Goal: Task Accomplishment & Management: Manage account settings

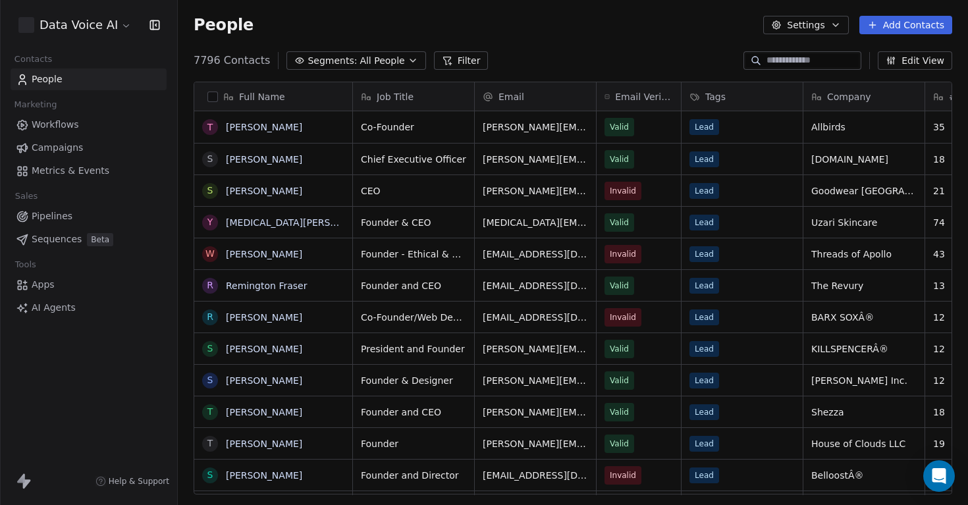
scroll to position [444, 790]
click at [98, 172] on span "Metrics & Events" at bounding box center [71, 171] width 78 height 14
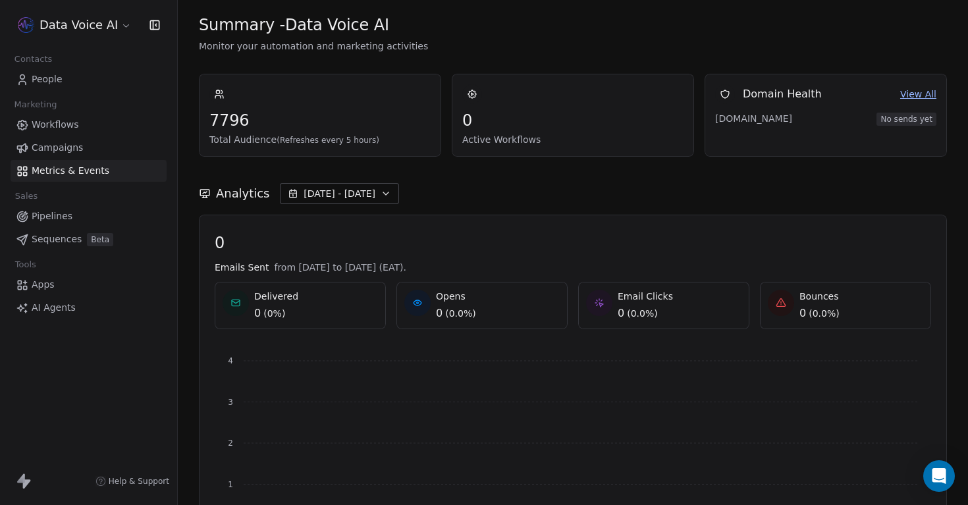
click at [99, 80] on link "People" at bounding box center [89, 79] width 156 height 22
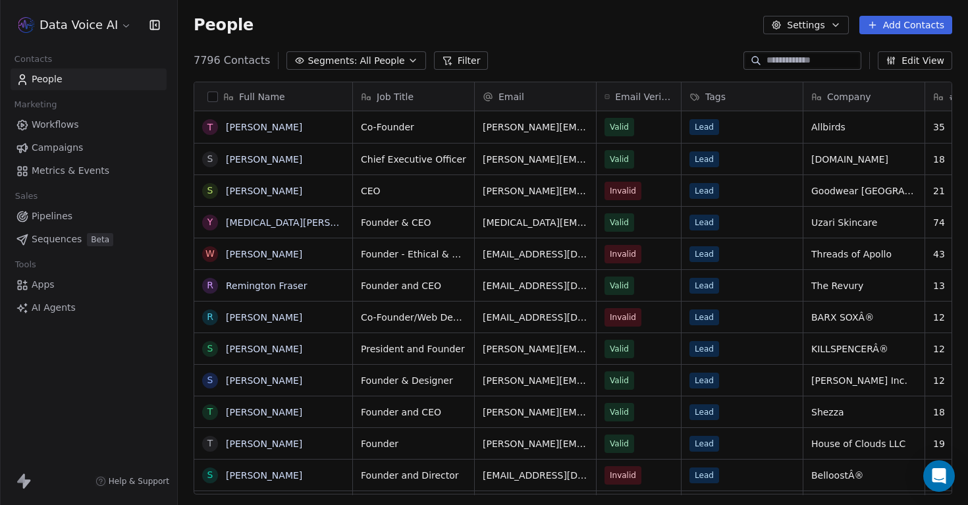
scroll to position [444, 790]
click at [75, 119] on span "Workflows" at bounding box center [55, 125] width 47 height 14
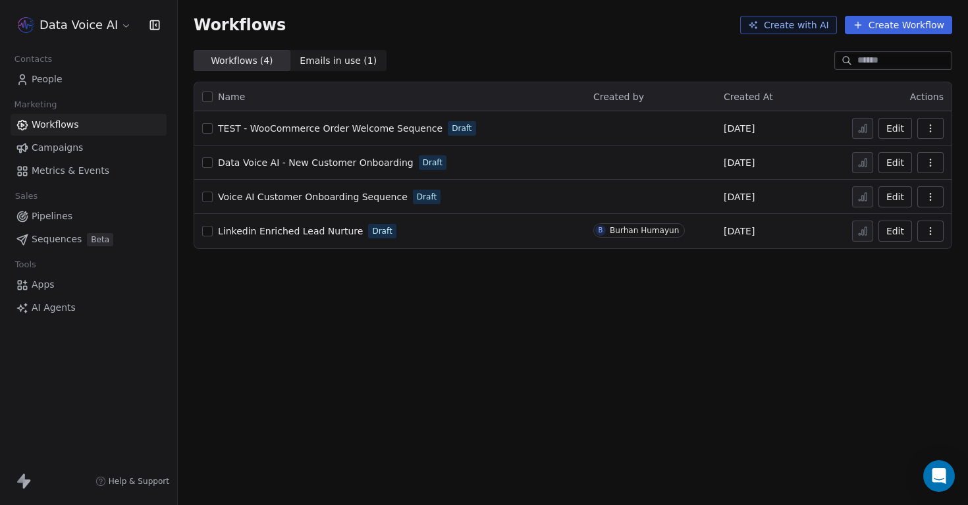
click at [930, 131] on icon "button" at bounding box center [930, 131] width 1 height 1
click at [887, 223] on span "Delete" at bounding box center [890, 223] width 30 height 13
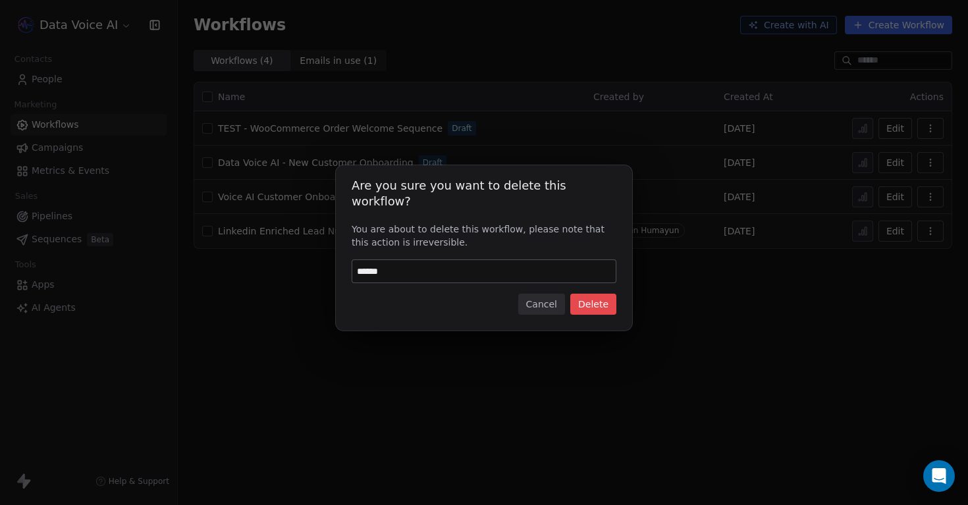
type input "******"
click at [588, 296] on button "Delete" at bounding box center [593, 304] width 46 height 21
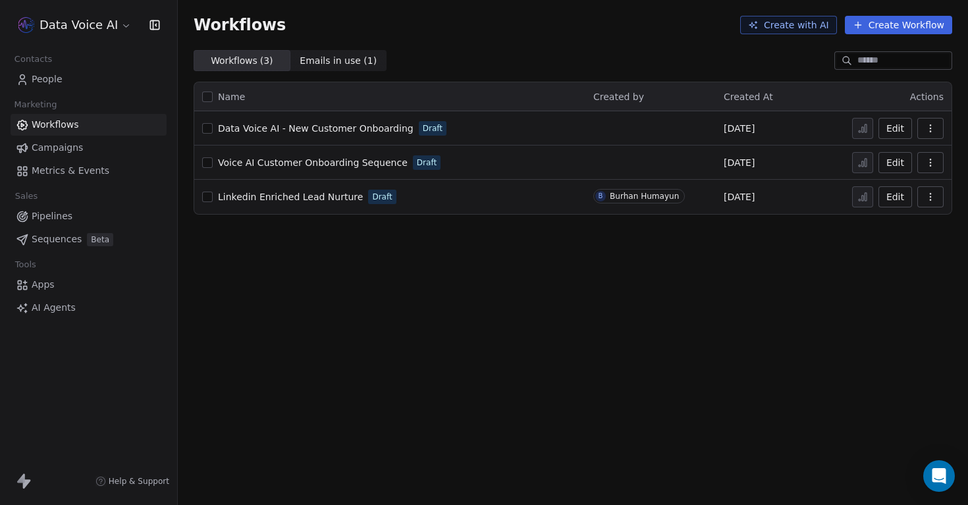
click at [64, 145] on span "Campaigns" at bounding box center [57, 148] width 51 height 14
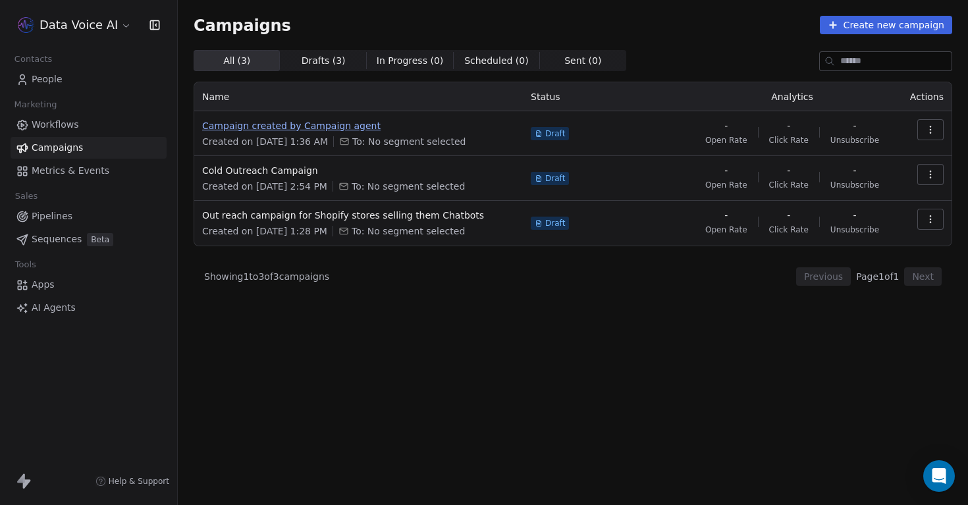
click at [321, 122] on span "Campaign created by Campaign agent" at bounding box center [358, 125] width 313 height 13
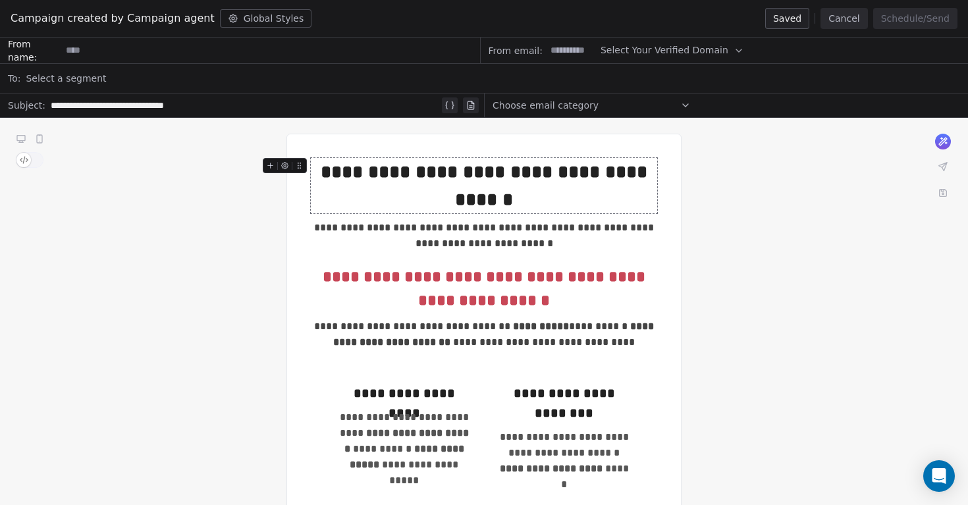
click at [844, 22] on button "Cancel" at bounding box center [843, 18] width 47 height 21
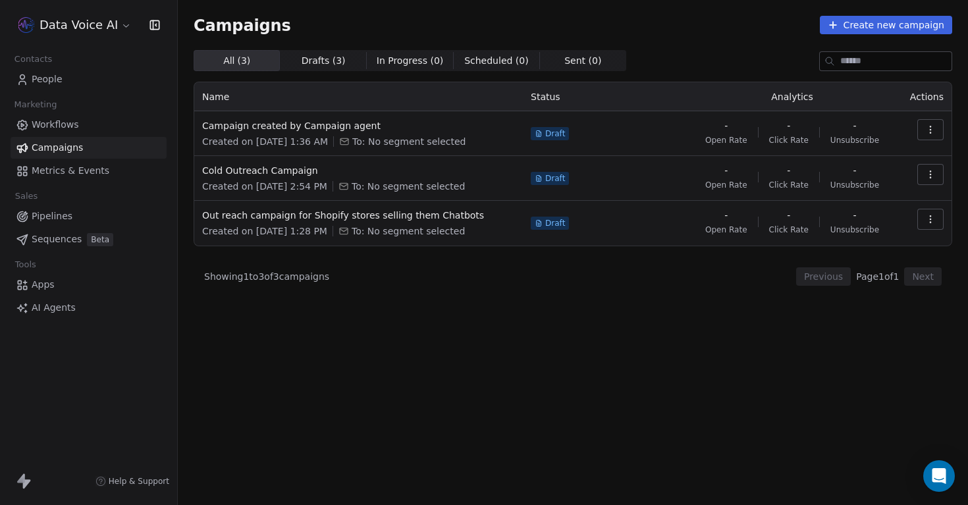
click at [319, 61] on span "Drafts ( 3 )" at bounding box center [324, 61] width 44 height 14
click at [238, 63] on span "All ( 3 )" at bounding box center [237, 61] width 28 height 14
click at [65, 130] on span "Workflows" at bounding box center [55, 125] width 47 height 14
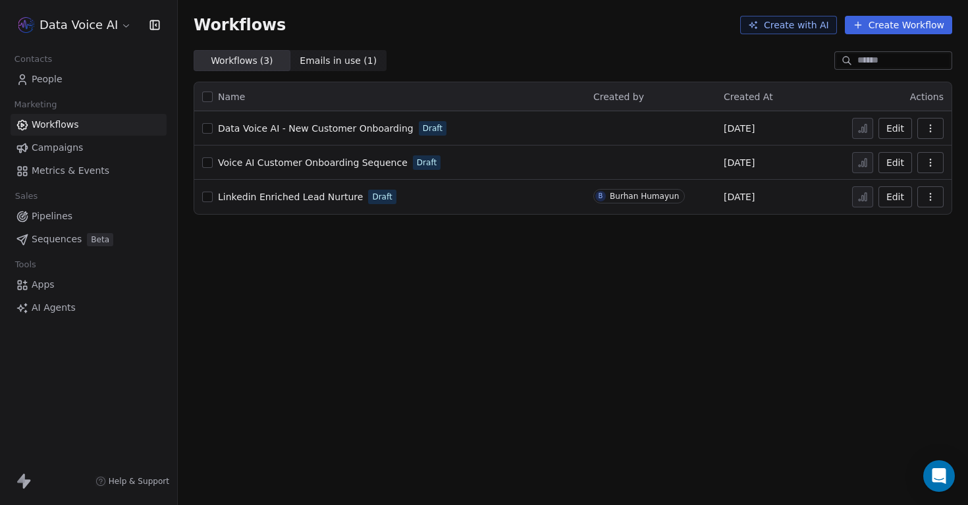
click at [78, 159] on div "Workflows Campaigns Metrics & Events" at bounding box center [89, 148] width 156 height 68
click at [88, 147] on link "Campaigns" at bounding box center [89, 148] width 156 height 22
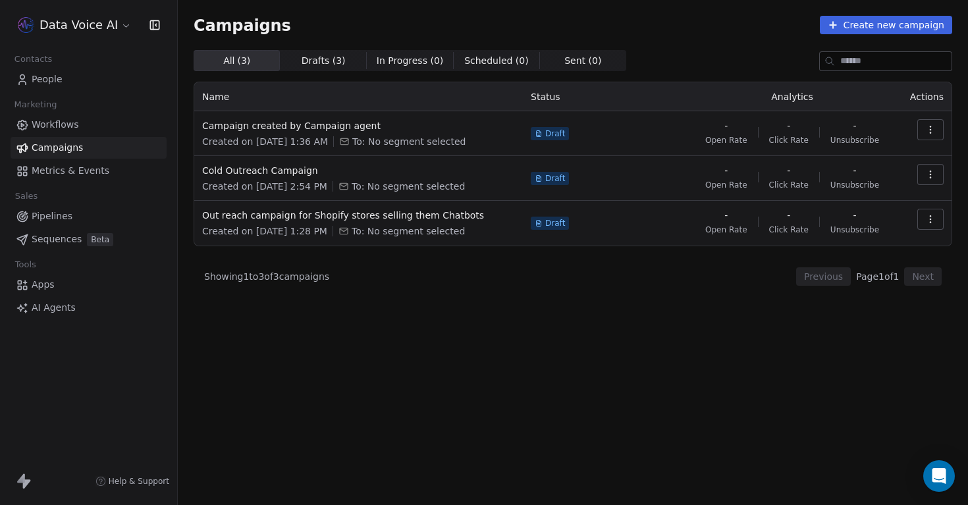
click at [88, 165] on span "Metrics & Events" at bounding box center [71, 171] width 78 height 14
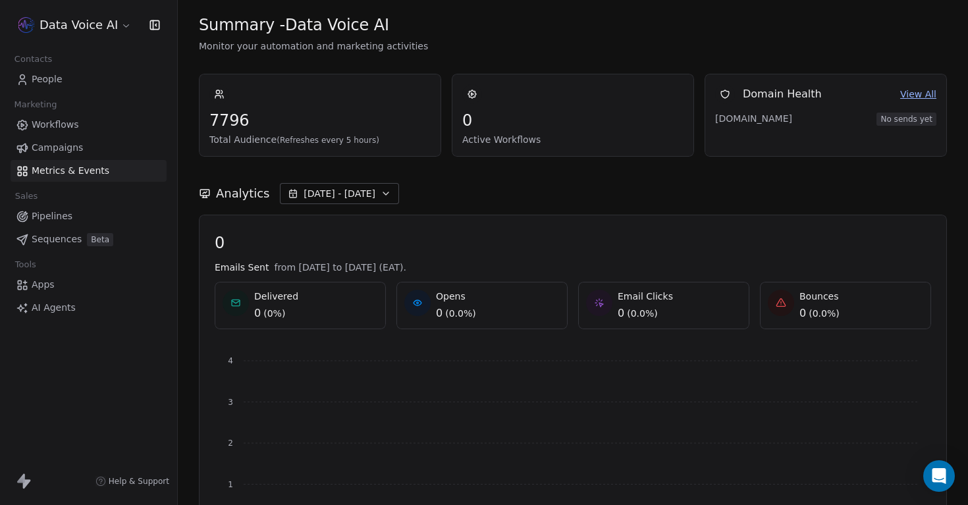
click at [53, 82] on span "People" at bounding box center [47, 79] width 31 height 14
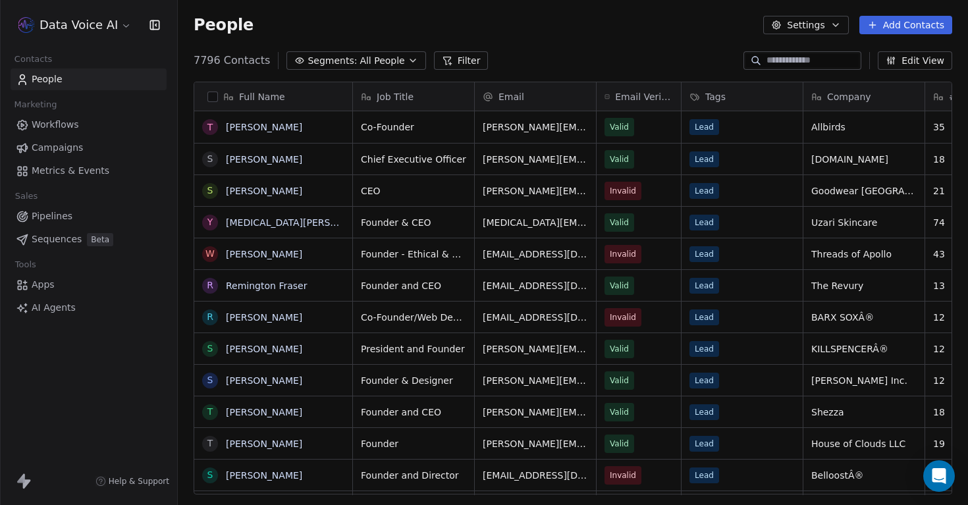
scroll to position [444, 790]
click at [51, 130] on span "Workflows" at bounding box center [55, 125] width 47 height 14
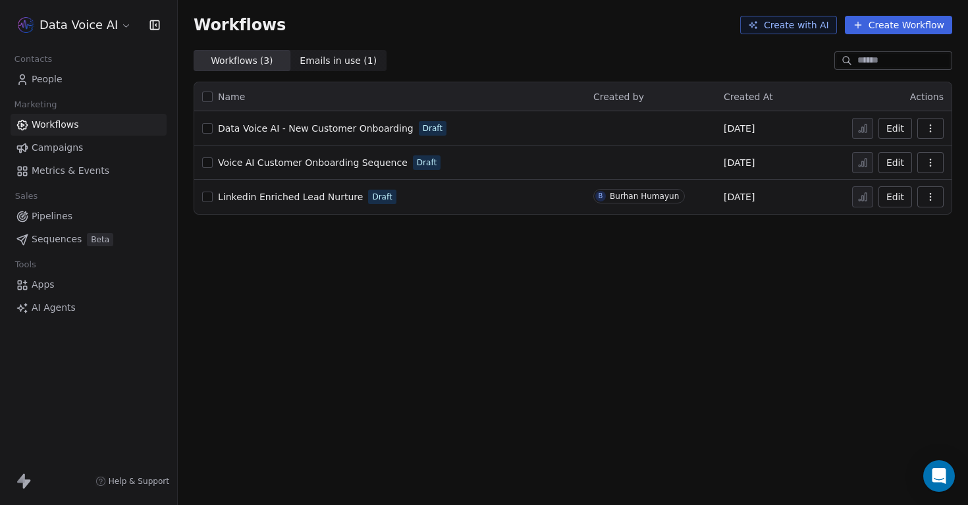
click at [82, 152] on link "Campaigns" at bounding box center [89, 148] width 156 height 22
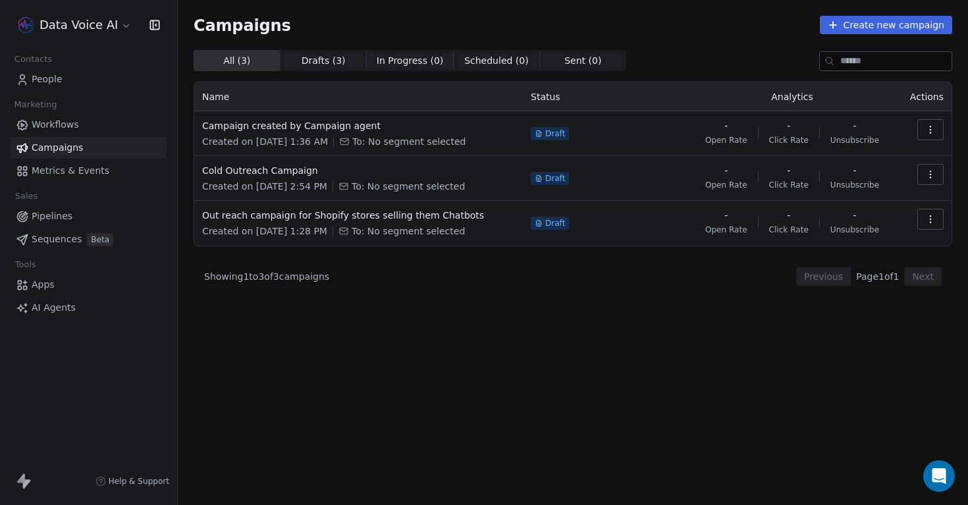
click at [90, 169] on span "Metrics & Events" at bounding box center [71, 171] width 78 height 14
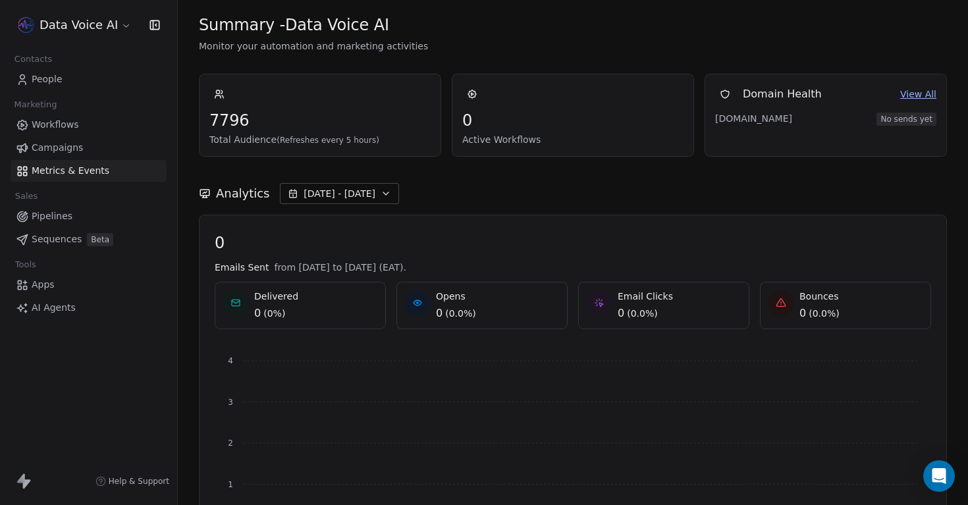
click at [95, 222] on link "Pipelines" at bounding box center [89, 216] width 156 height 22
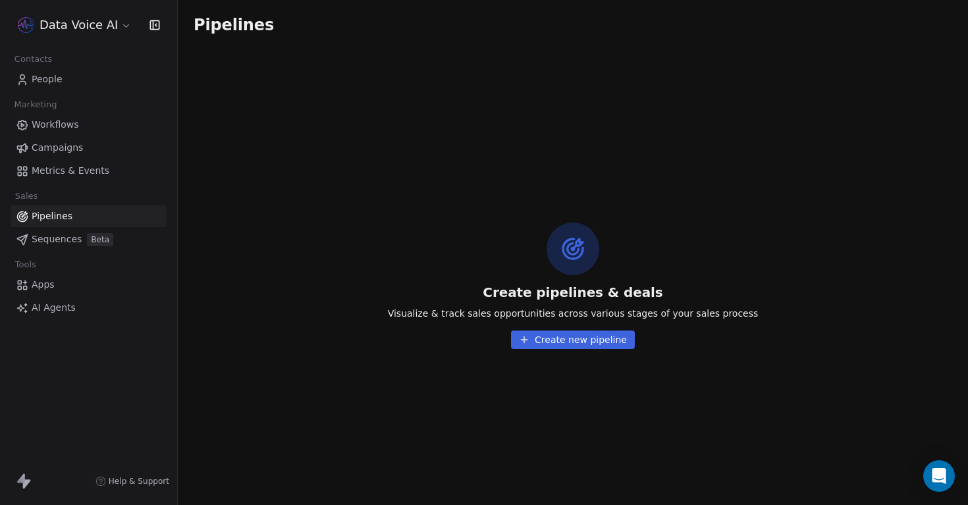
click at [66, 238] on span "Sequences" at bounding box center [57, 239] width 50 height 14
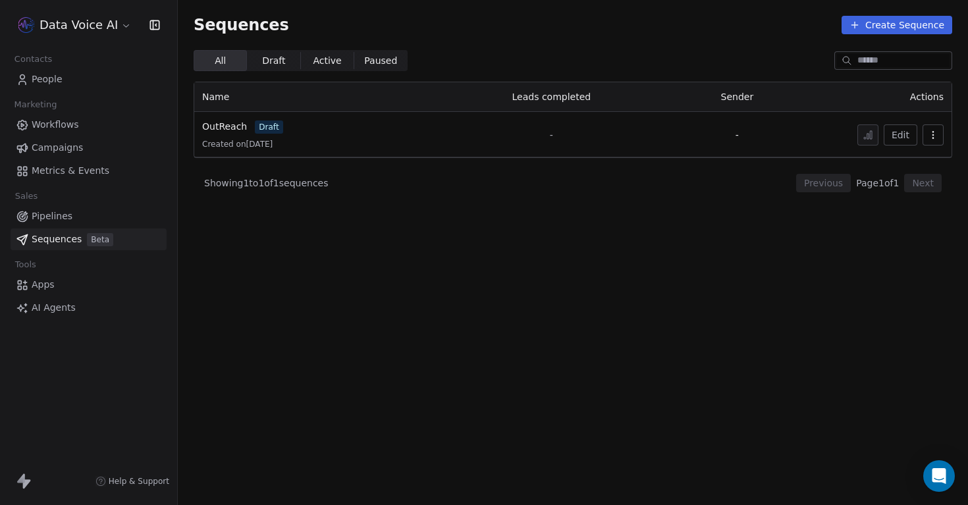
click at [45, 277] on link "Apps" at bounding box center [89, 285] width 156 height 22
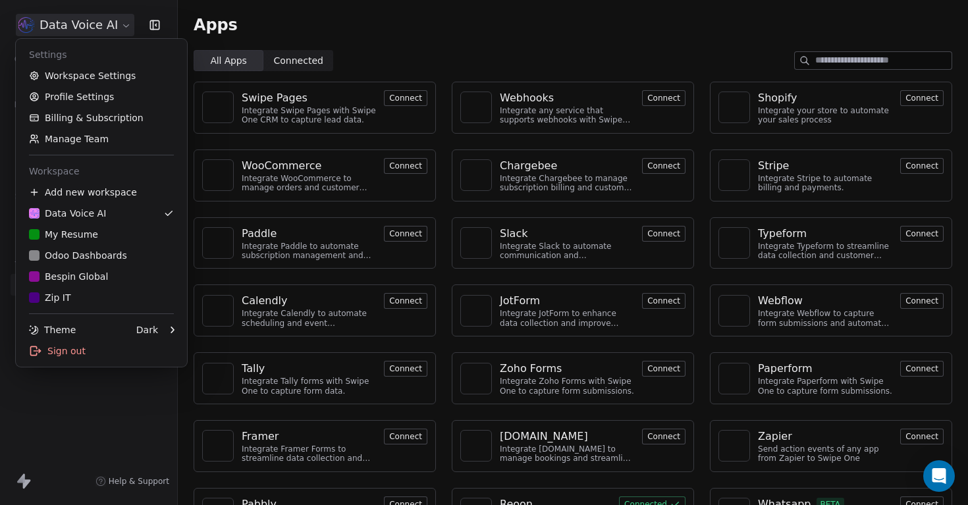
click at [108, 26] on html "Data Voice AI Contacts People Marketing Workflows Campaigns Metrics & Events Sa…" at bounding box center [484, 252] width 968 height 505
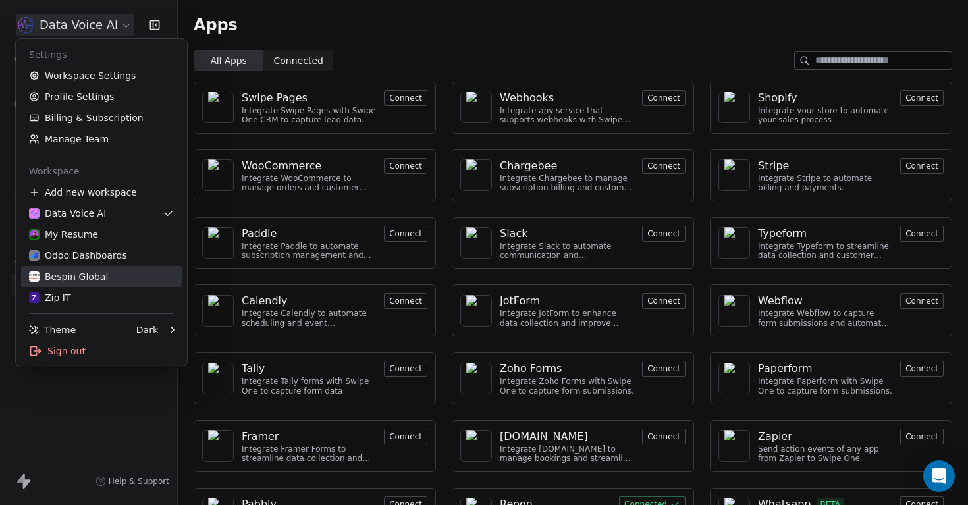
click at [105, 273] on div "Bespin Global" at bounding box center [101, 276] width 145 height 13
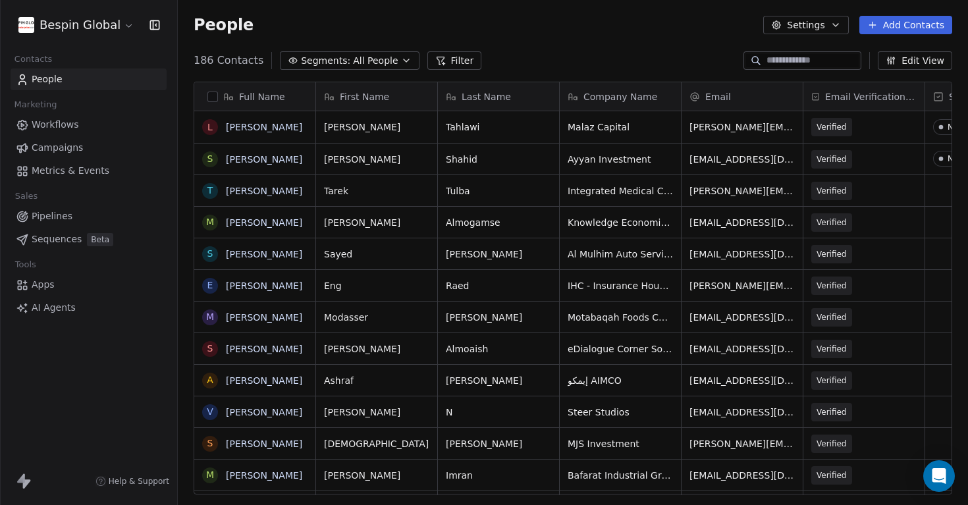
click at [96, 163] on link "Metrics & Events" at bounding box center [89, 171] width 156 height 22
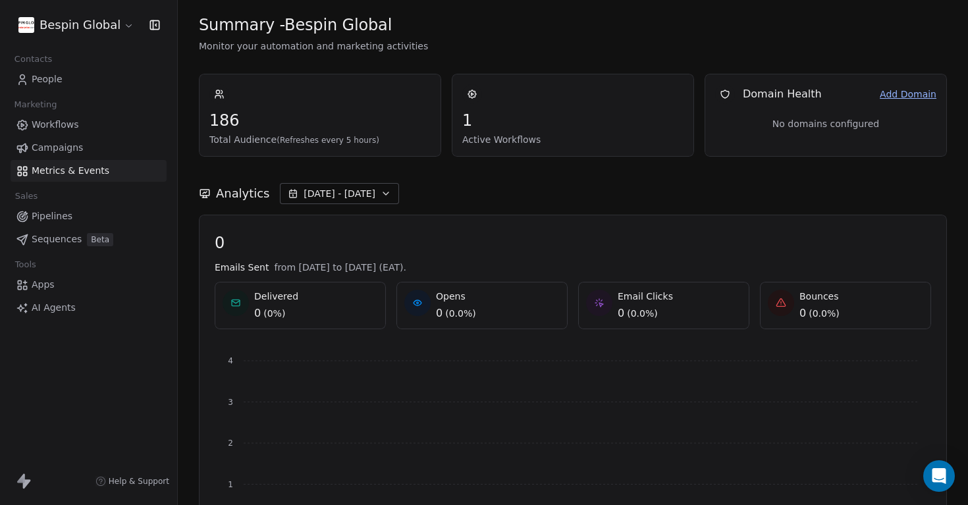
click at [125, 28] on html "Bespin Global Contacts People Marketing Workflows Campaigns Metrics & Events Sa…" at bounding box center [484, 252] width 968 height 505
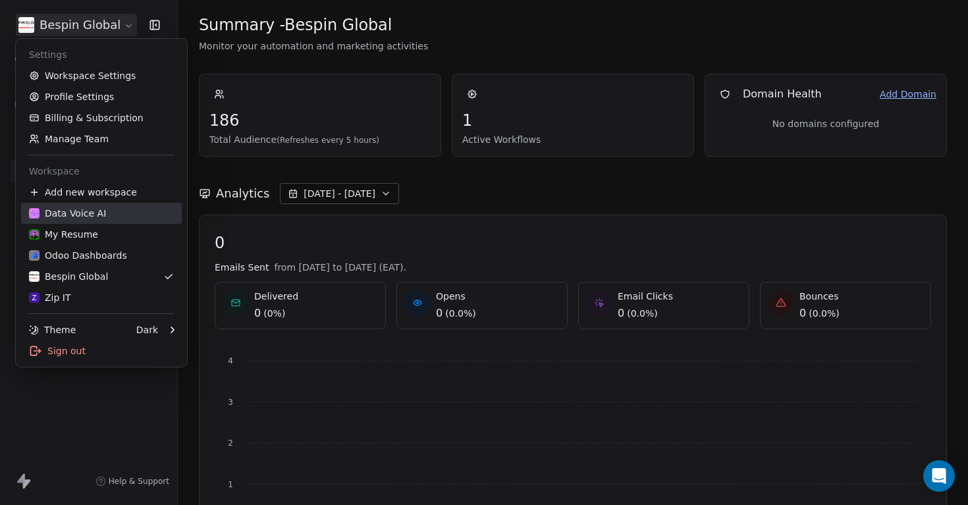
click at [95, 203] on link "Data Voice AI" at bounding box center [101, 213] width 161 height 21
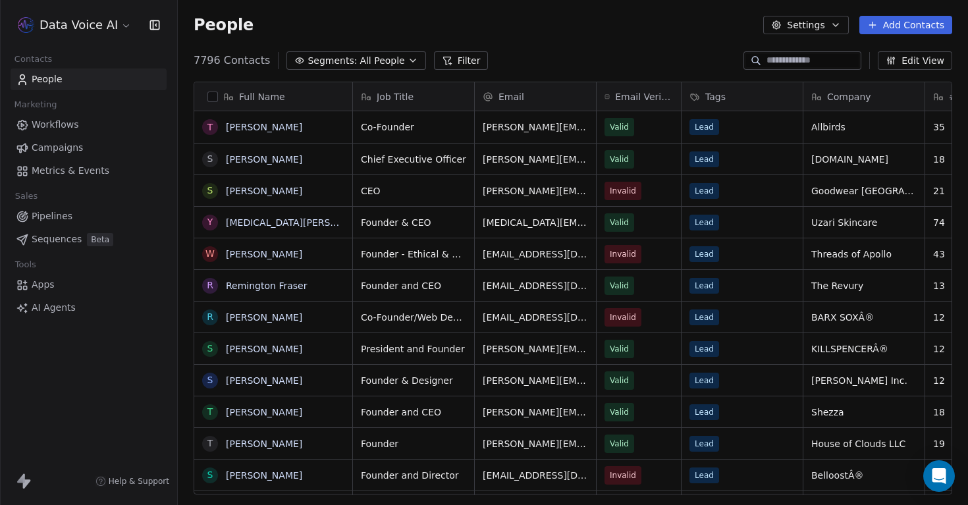
scroll to position [444, 790]
click at [97, 26] on html "Data Voice AI Contacts People Marketing Workflows Campaigns Metrics & Events Sa…" at bounding box center [484, 252] width 968 height 505
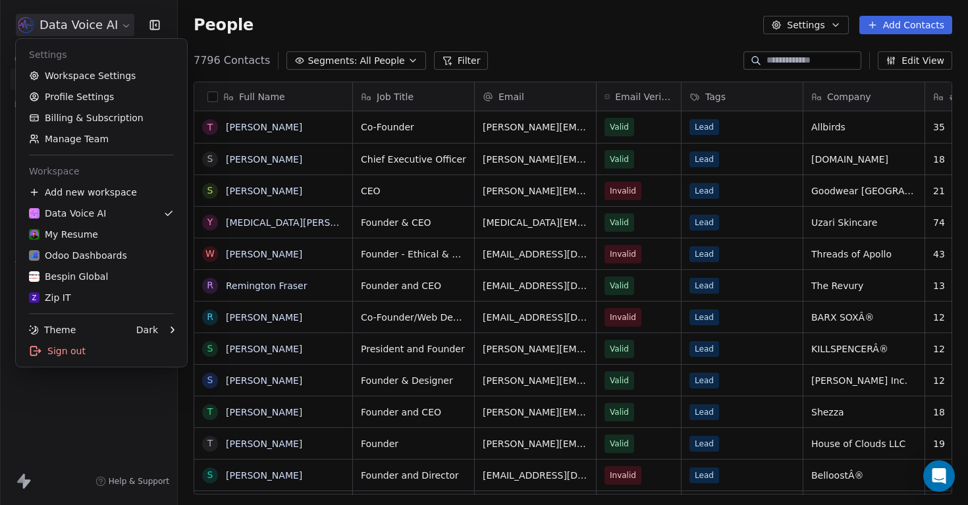
click at [116, 392] on html "Data Voice AI Contacts People Marketing Workflows Campaigns Metrics & Events Sa…" at bounding box center [484, 252] width 968 height 505
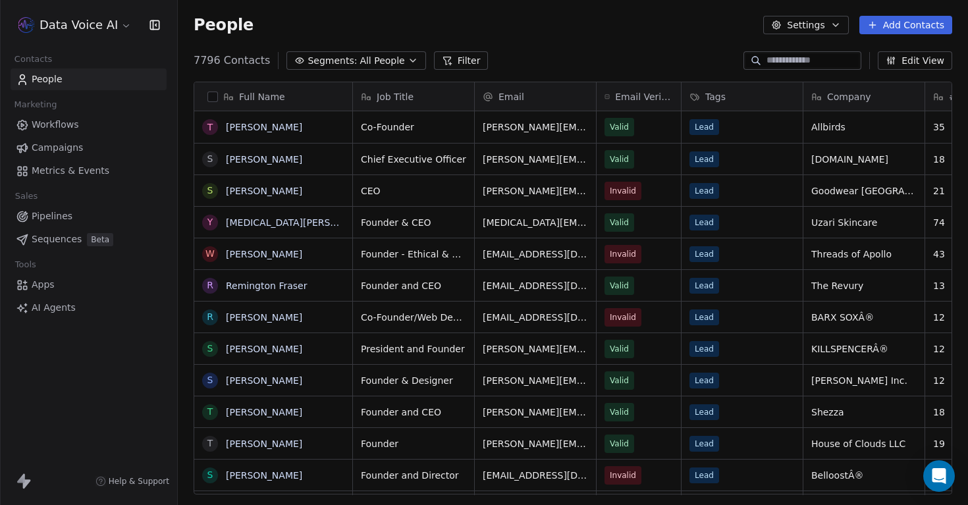
click at [94, 174] on span "Metrics & Events" at bounding box center [71, 171] width 78 height 14
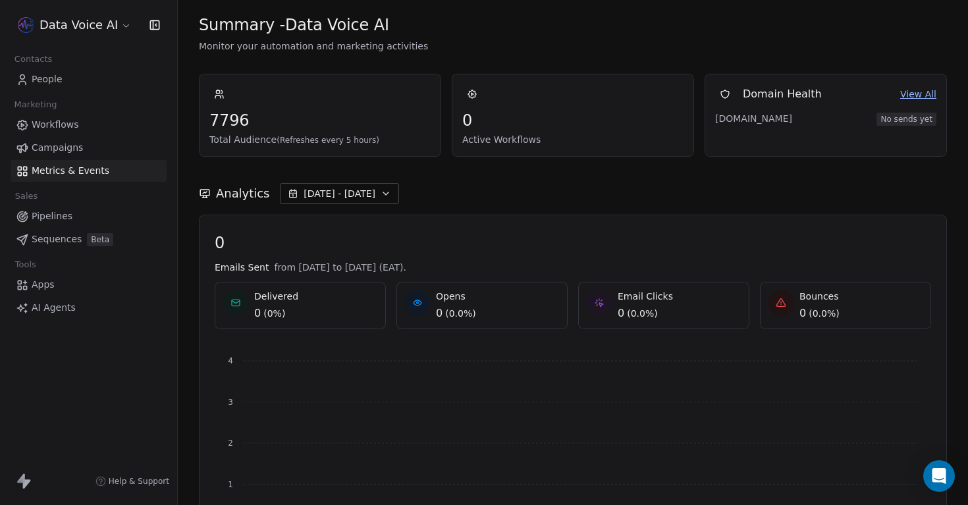
click at [456, 185] on div "Analytics Sep 19 - Sep 21" at bounding box center [573, 193] width 748 height 21
click at [73, 144] on span "Campaigns" at bounding box center [57, 148] width 51 height 14
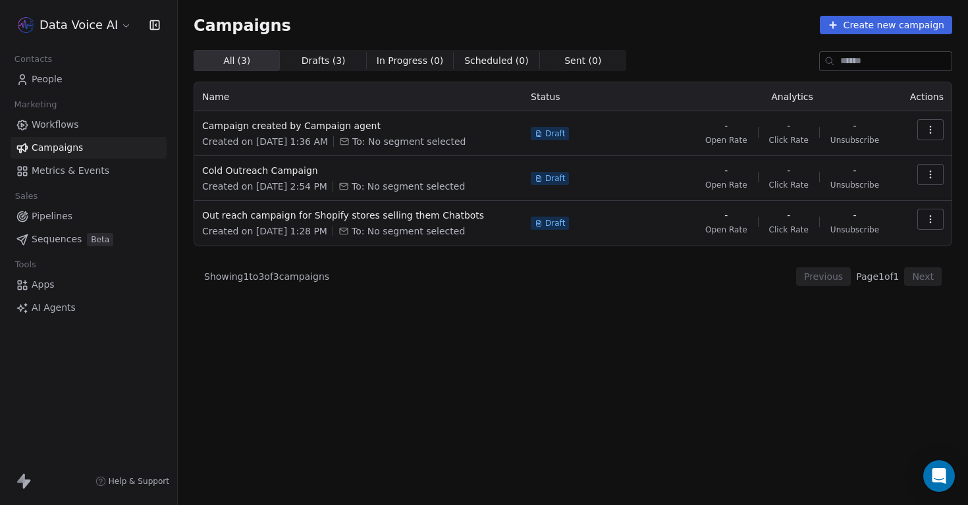
click at [77, 236] on span "Sequences" at bounding box center [57, 239] width 50 height 14
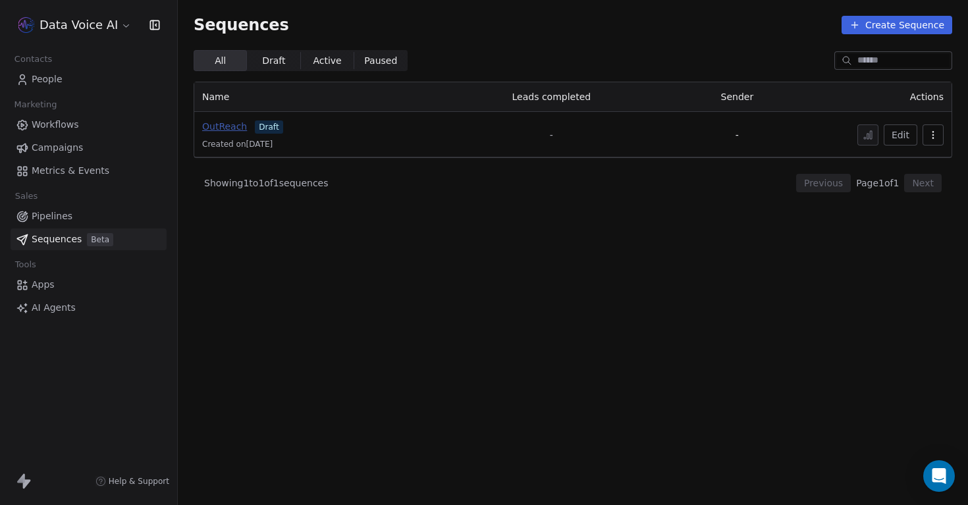
click at [224, 124] on span "OutReach" at bounding box center [224, 126] width 45 height 11
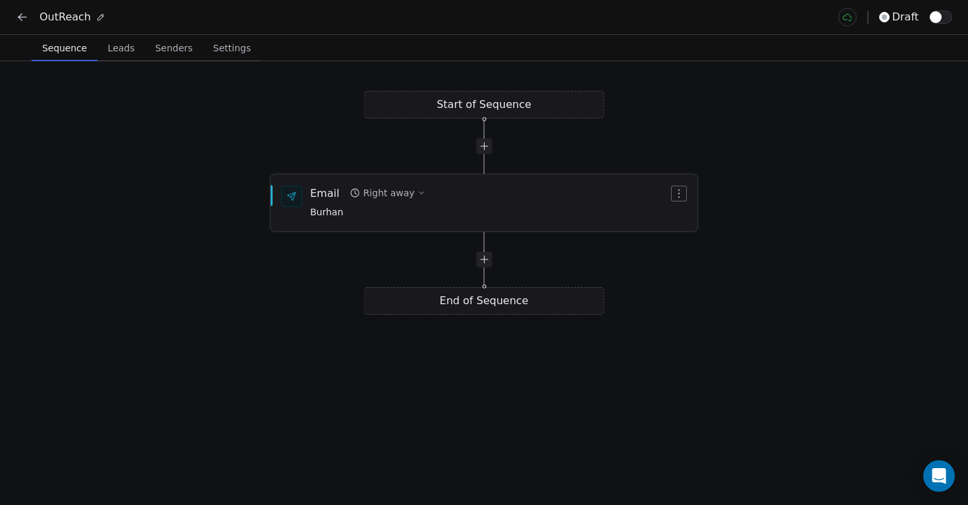
click at [362, 208] on span "Burhan" at bounding box center [367, 212] width 115 height 14
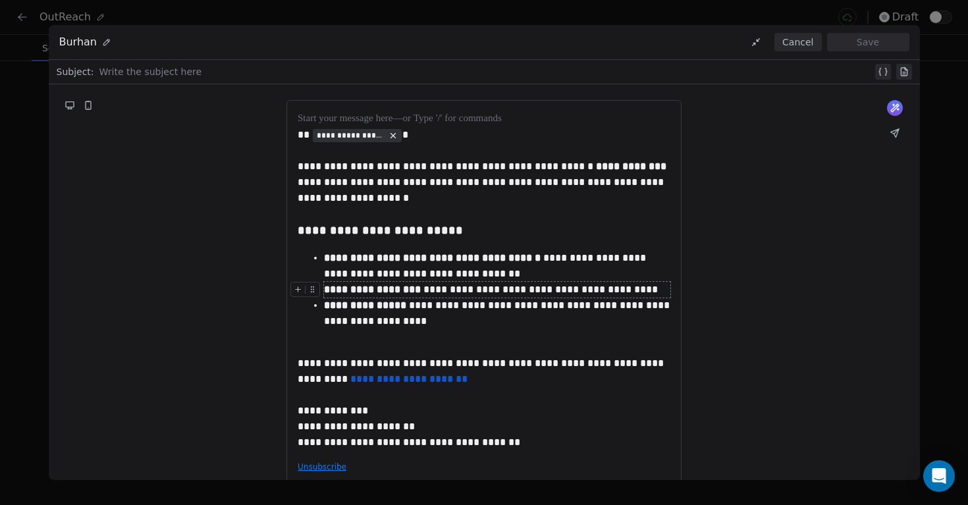
scroll to position [30, 0]
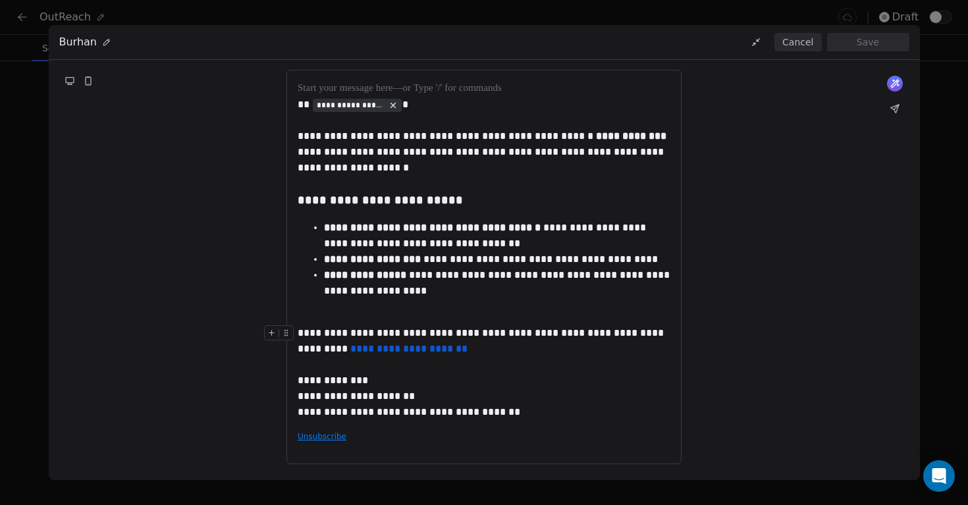
click at [492, 352] on div "**********" at bounding box center [484, 341] width 373 height 32
click at [528, 439] on div "**********" at bounding box center [483, 267] width 395 height 394
click at [527, 421] on div "**********" at bounding box center [483, 267] width 395 height 394
click at [526, 394] on div "**********" at bounding box center [484, 396] width 373 height 47
click at [812, 45] on button "Cancel" at bounding box center [797, 42] width 47 height 18
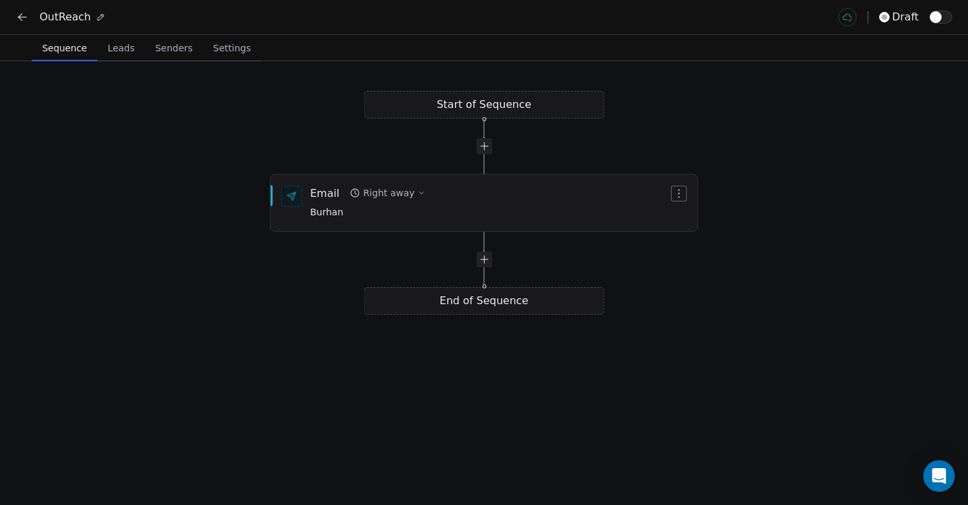
click at [24, 17] on icon at bounding box center [22, 17] width 8 height 0
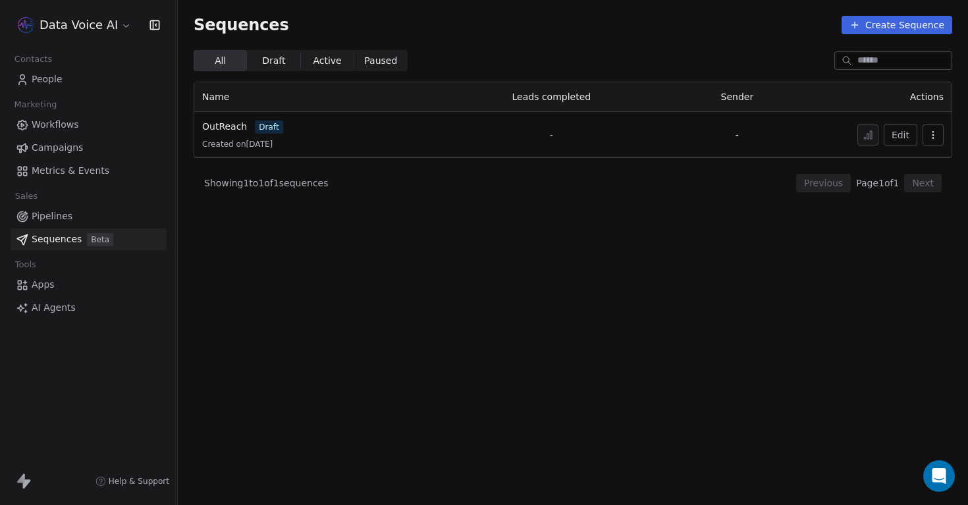
click at [75, 212] on link "Pipelines" at bounding box center [89, 216] width 156 height 22
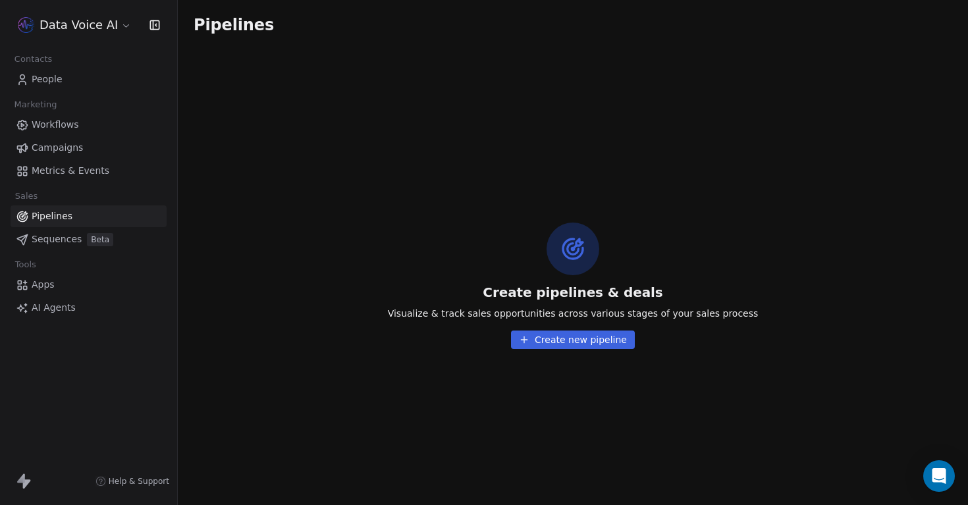
click at [94, 172] on span "Metrics & Events" at bounding box center [71, 171] width 78 height 14
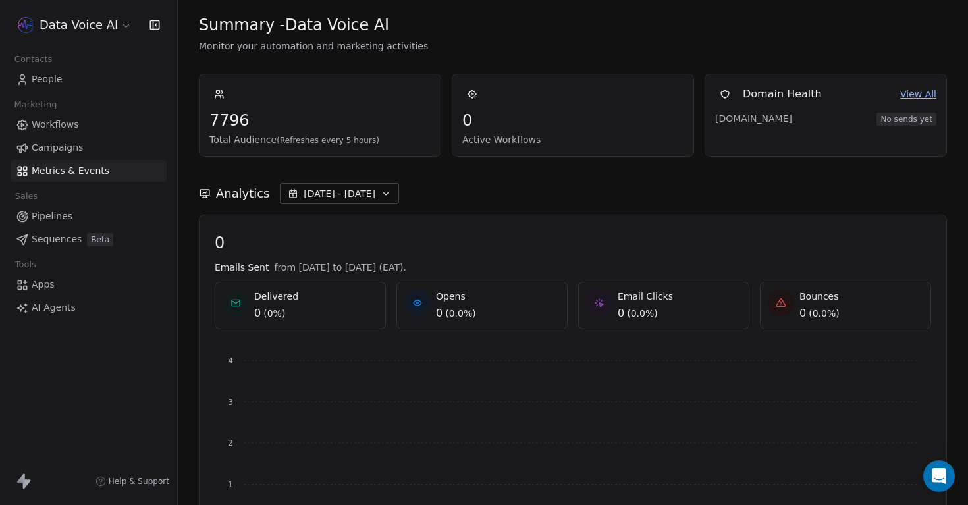
click at [68, 221] on span "Pipelines" at bounding box center [52, 216] width 41 height 14
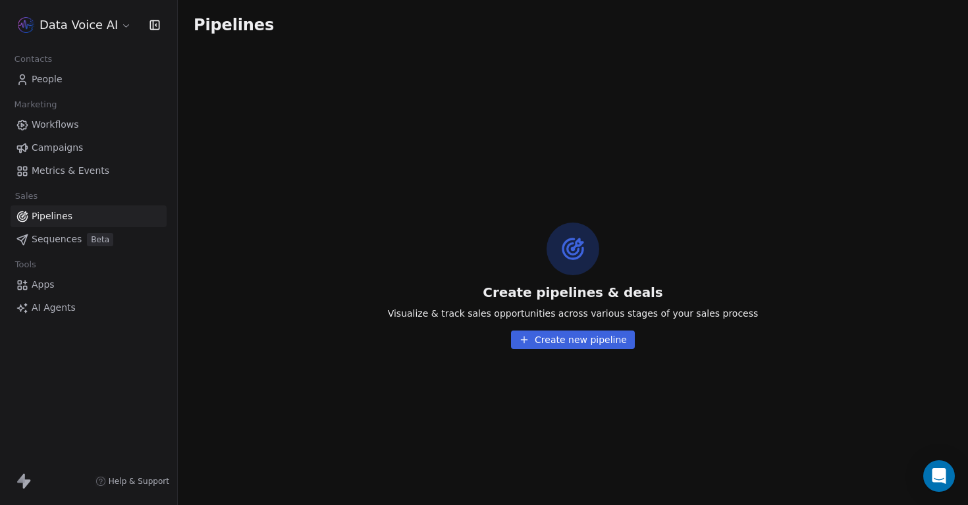
click at [577, 338] on button "Create new pipeline" at bounding box center [573, 339] width 124 height 18
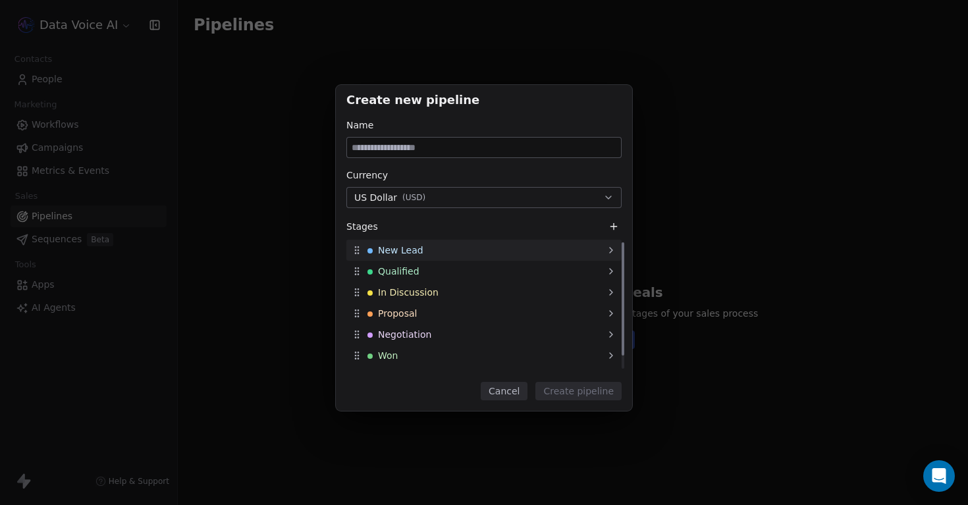
click at [459, 251] on div "New Lead" at bounding box center [483, 250] width 275 height 21
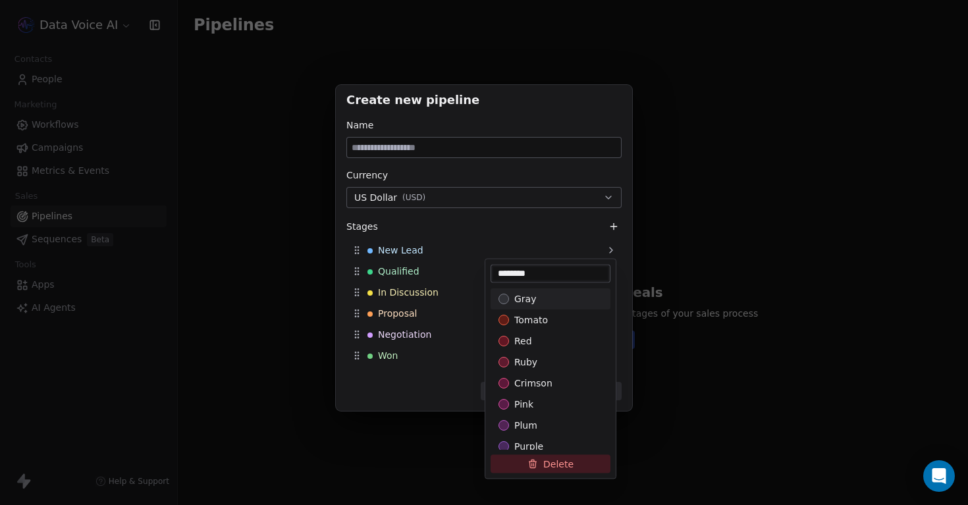
click at [433, 388] on div "Create new pipeline Name Currency US Dollar ( USD ) Stages New Lead Qualified I…" at bounding box center [484, 253] width 968 height 378
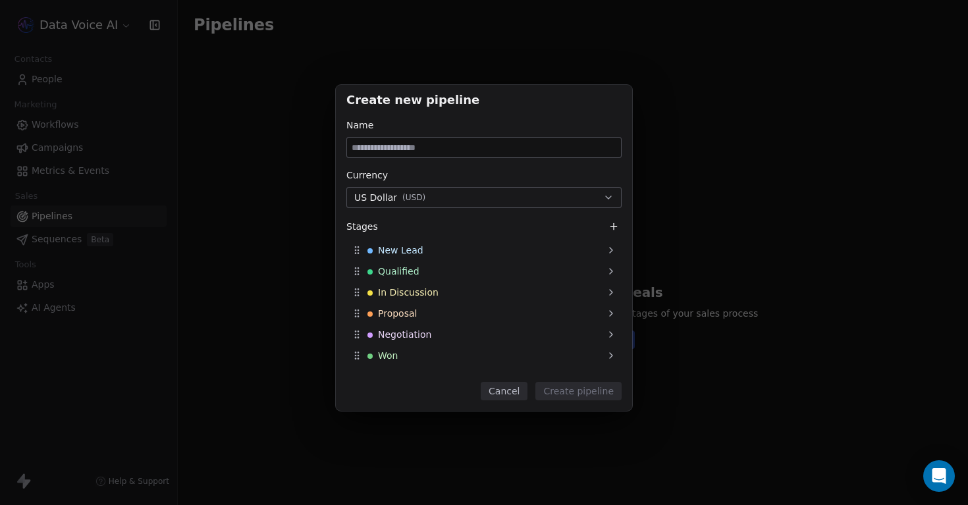
click at [502, 394] on button "Cancel" at bounding box center [504, 391] width 47 height 18
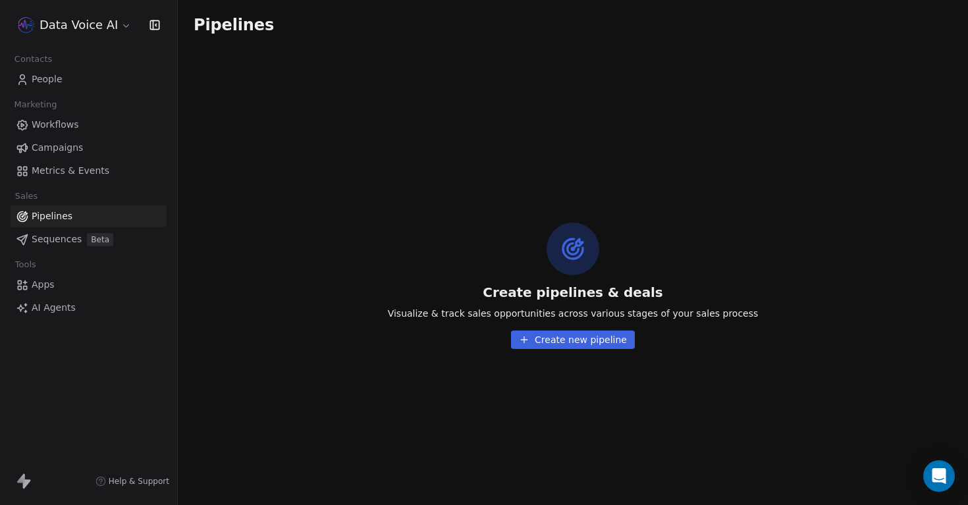
click at [70, 75] on link "People" at bounding box center [89, 79] width 156 height 22
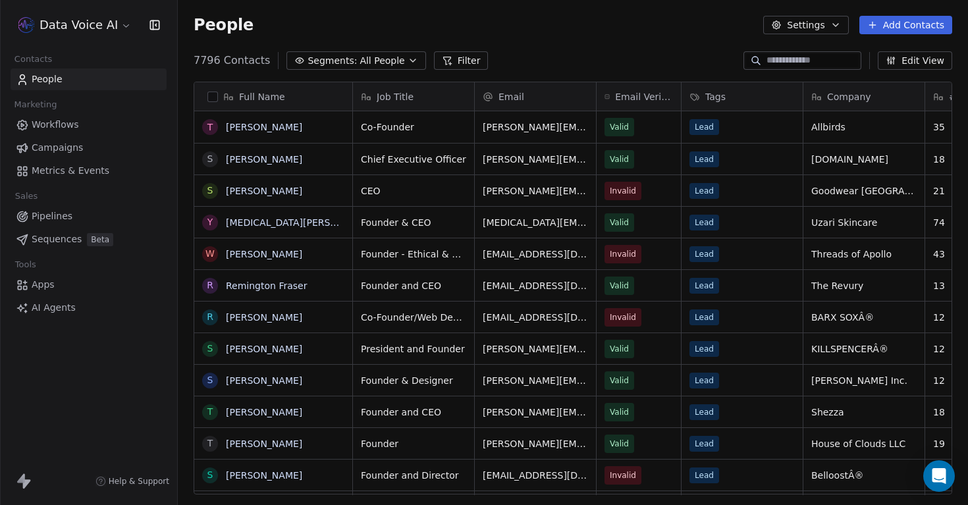
scroll to position [444, 790]
click at [84, 127] on link "Workflows" at bounding box center [89, 125] width 156 height 22
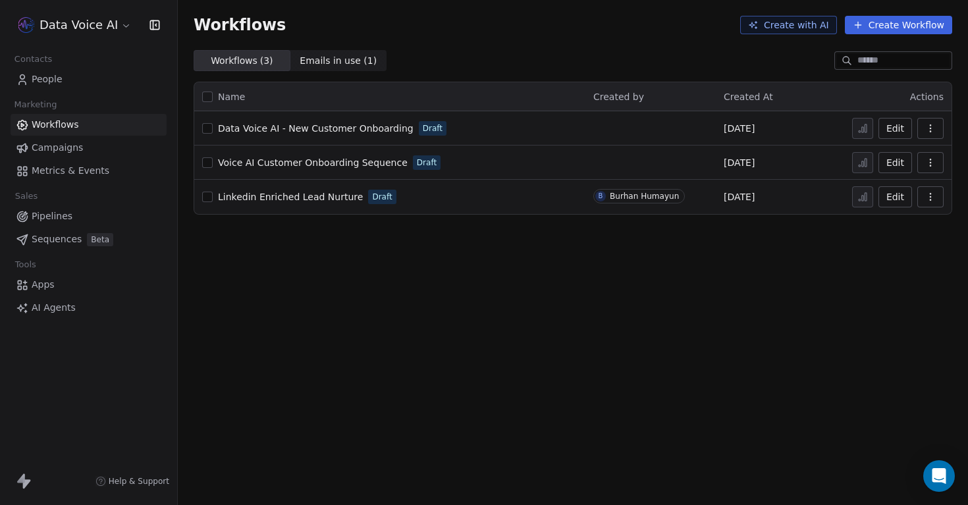
click at [340, 63] on span "Emails in use ( 1 )" at bounding box center [338, 61] width 77 height 14
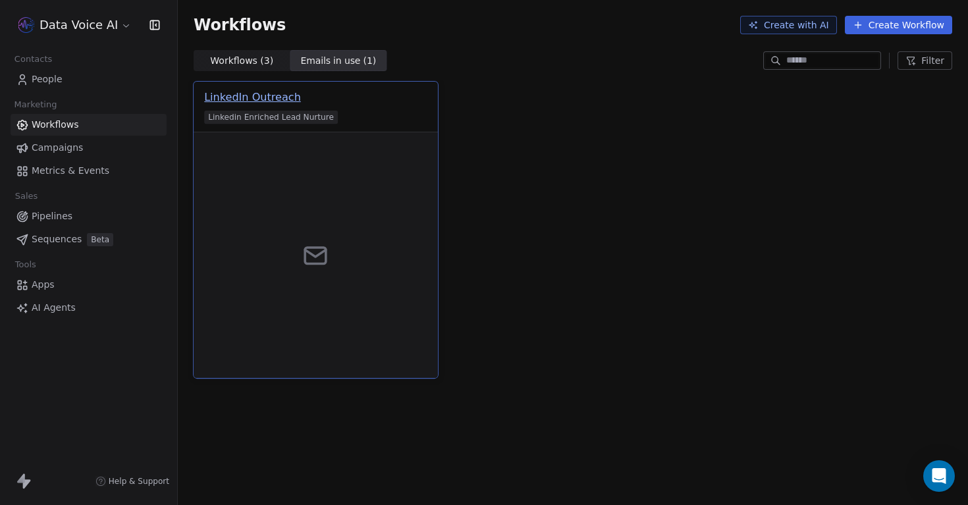
click at [278, 96] on div "LinkedIn Outreach" at bounding box center [252, 98] width 97 height 16
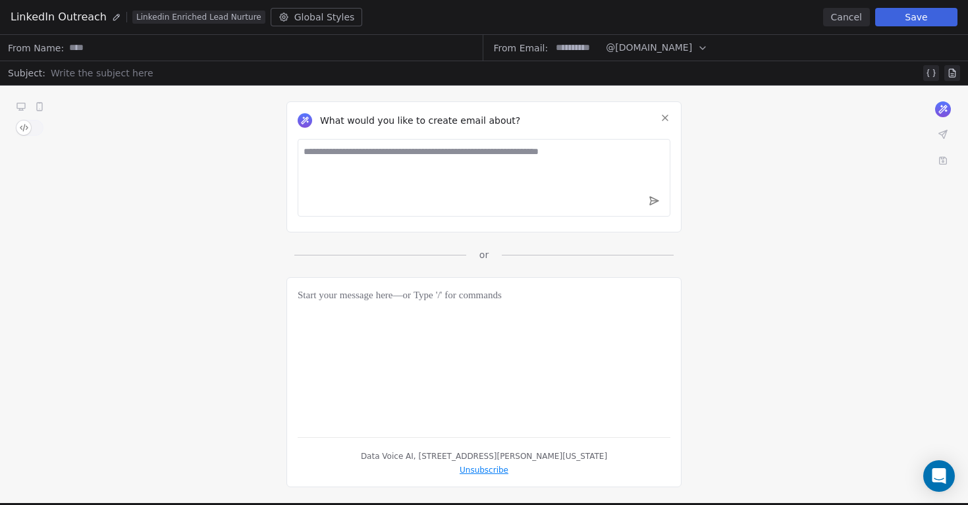
click at [846, 18] on button "Cancel" at bounding box center [846, 17] width 47 height 18
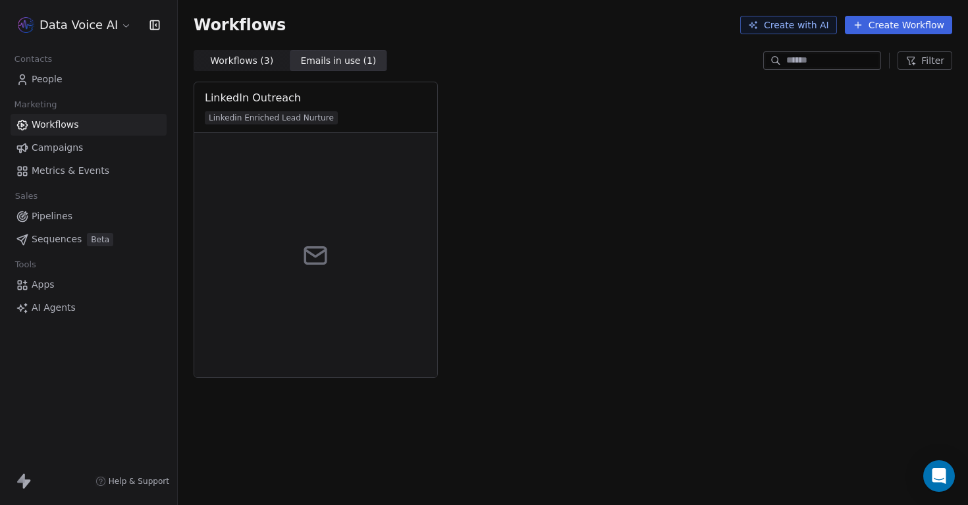
click at [248, 65] on span "Workflows ( 3 )" at bounding box center [241, 61] width 63 height 14
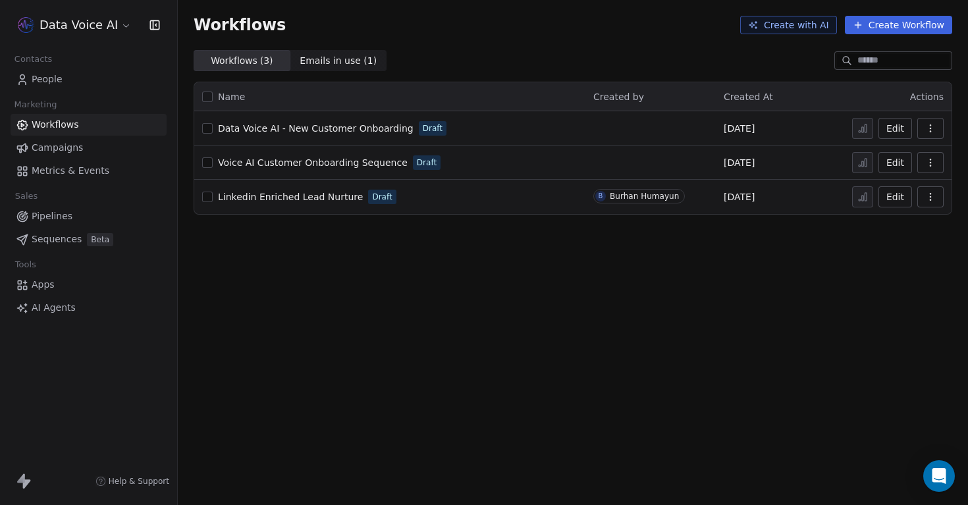
click at [329, 54] on span "Emails in use ( 1 )" at bounding box center [338, 61] width 77 height 14
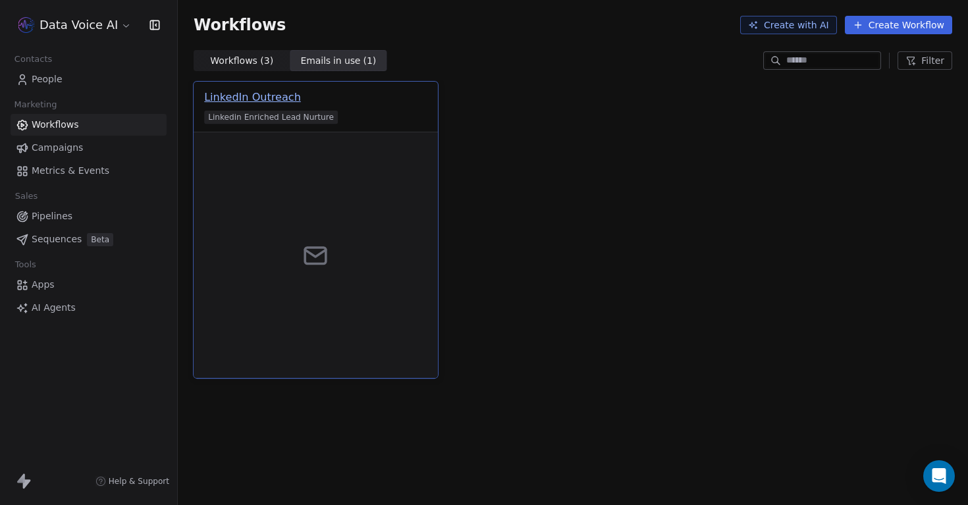
click at [286, 90] on div "LinkedIn Outreach" at bounding box center [252, 98] width 97 height 16
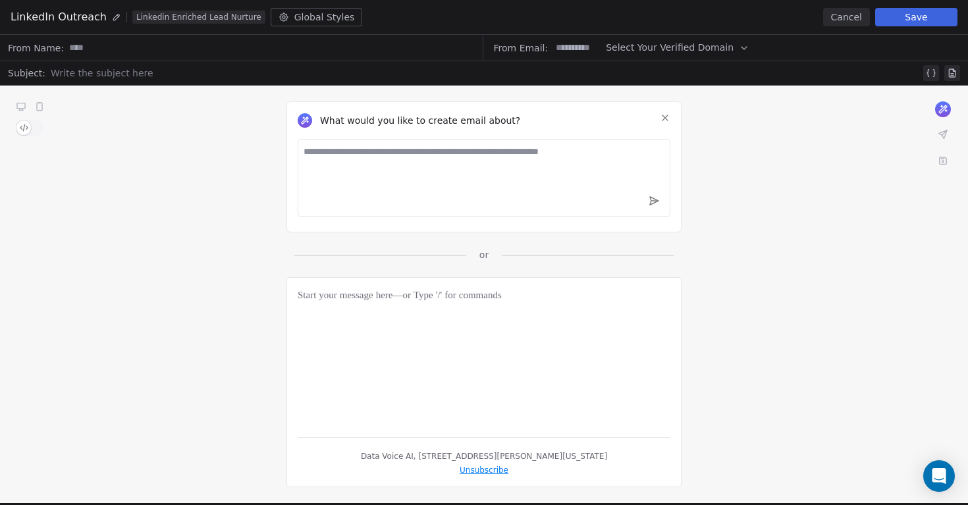
click at [851, 19] on button "Cancel" at bounding box center [846, 17] width 47 height 18
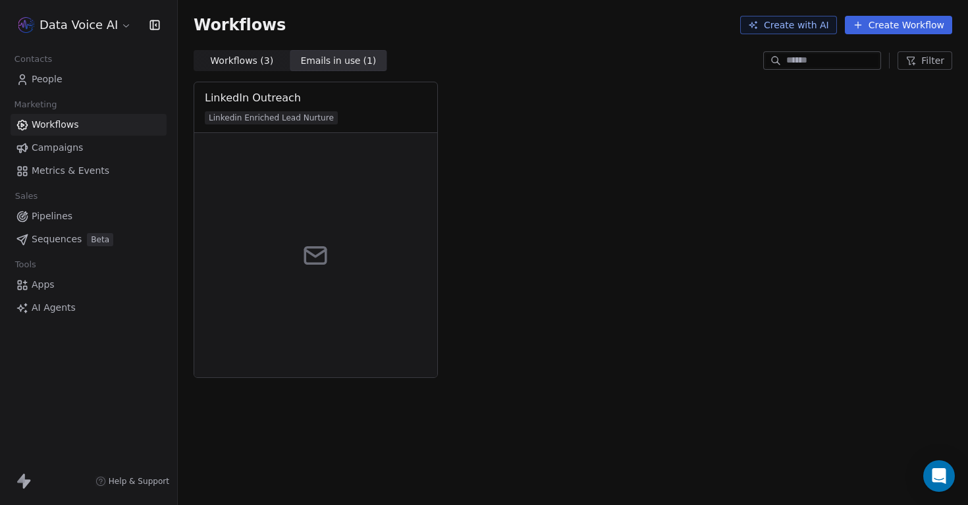
click at [259, 64] on span "Workflows ( 3 )" at bounding box center [241, 61] width 63 height 14
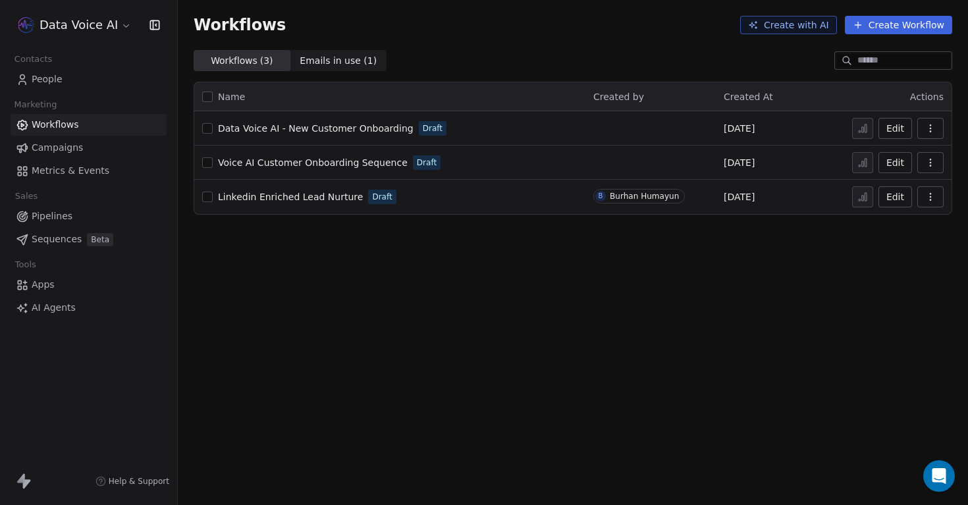
click at [398, 128] on span "Data Voice AI - New Customer Onboarding" at bounding box center [316, 128] width 196 height 11
click at [408, 305] on div "Workflows Create with AI Create Workflow Workflows ( 3 ) Workflows ( 3 ) Emails…" at bounding box center [573, 252] width 790 height 505
click at [351, 163] on span "Voice AI Customer Onboarding Sequence" at bounding box center [313, 162] width 190 height 11
click at [935, 165] on button "button" at bounding box center [930, 162] width 26 height 21
click at [898, 254] on span "Delete" at bounding box center [890, 257] width 30 height 13
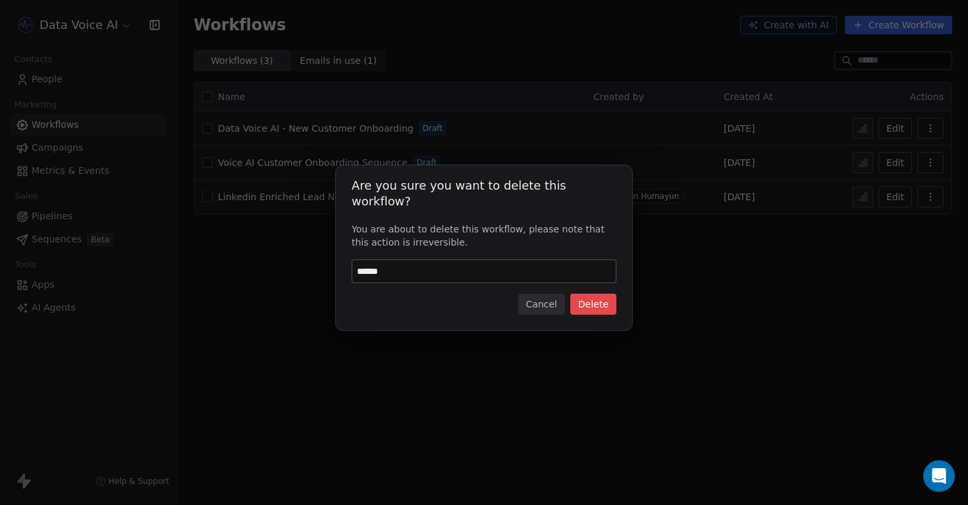
type input "******"
click at [600, 300] on button "Delete" at bounding box center [593, 304] width 46 height 21
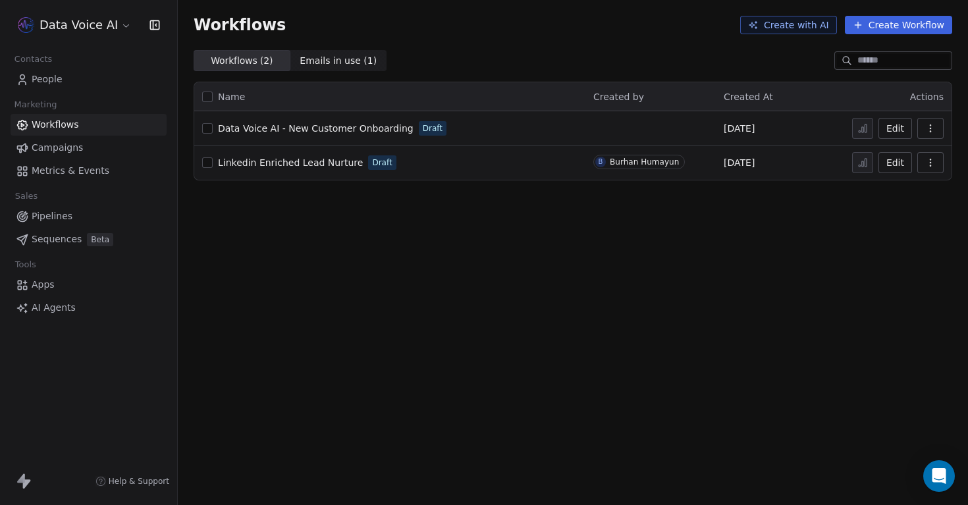
click at [57, 142] on span "Campaigns" at bounding box center [57, 148] width 51 height 14
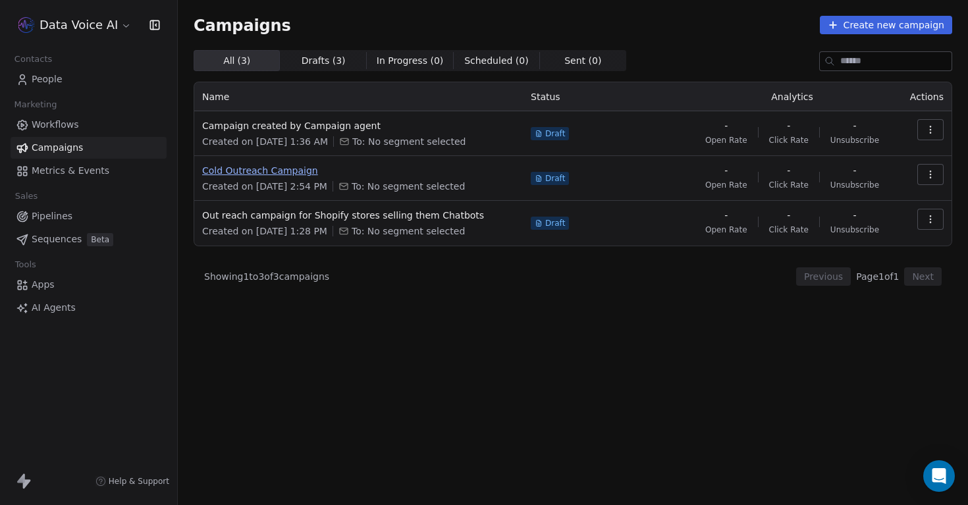
click at [268, 174] on span "Cold Outreach Campaign" at bounding box center [358, 170] width 313 height 13
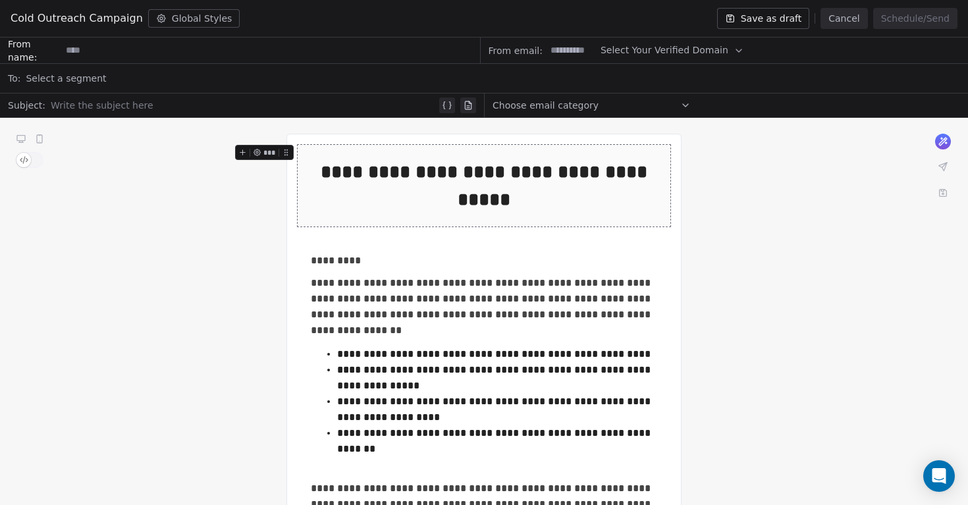
click at [847, 21] on button "Cancel" at bounding box center [843, 18] width 47 height 21
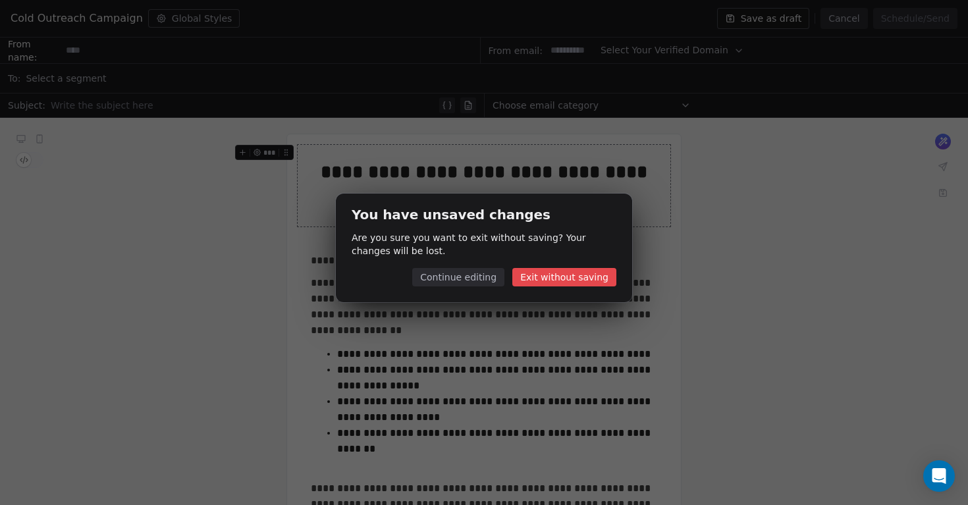
click at [548, 275] on button "Exit without saving" at bounding box center [564, 277] width 104 height 18
